Goal: Navigation & Orientation: Find specific page/section

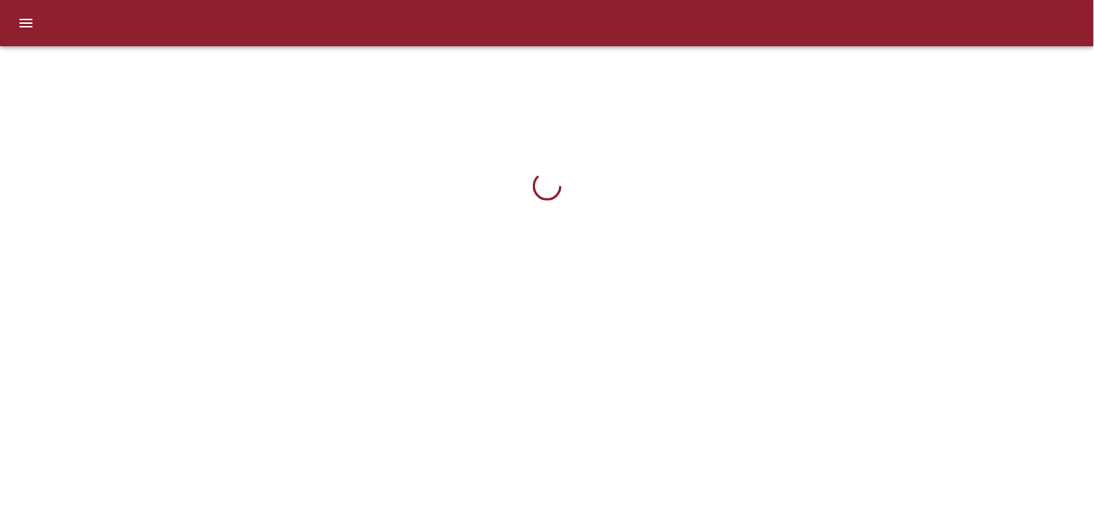
click at [923, 36] on div at bounding box center [547, 23] width 1094 height 46
